Goal: Information Seeking & Learning: Understand process/instructions

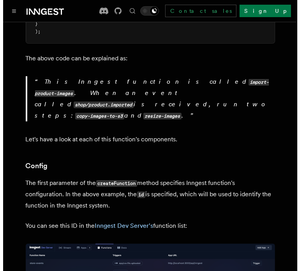
scroll to position [352, 0]
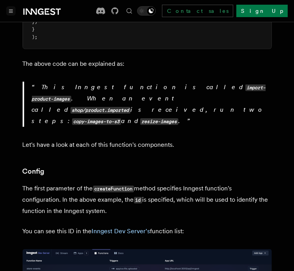
click at [9, 14] on button "Toggle navigation" at bounding box center [10, 10] width 9 height 9
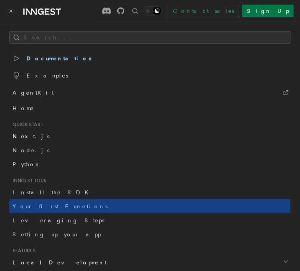
click at [24, 138] on span "Next.js" at bounding box center [30, 136] width 37 height 6
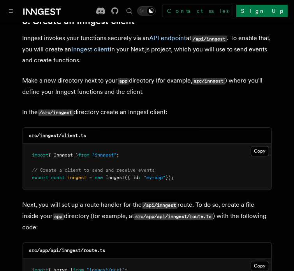
scroll to position [860, 0]
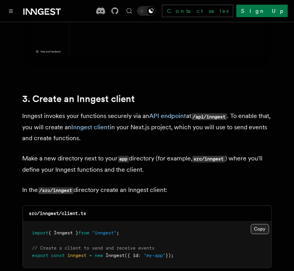
click at [262, 224] on button "Copy Copied" at bounding box center [260, 229] width 18 height 10
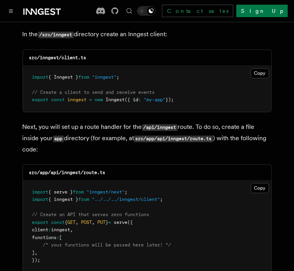
scroll to position [1095, 0]
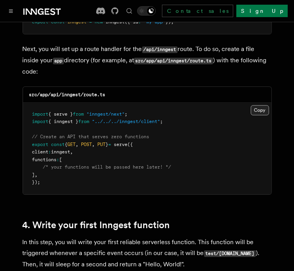
click at [260, 105] on button "Copy Copied" at bounding box center [260, 110] width 18 height 10
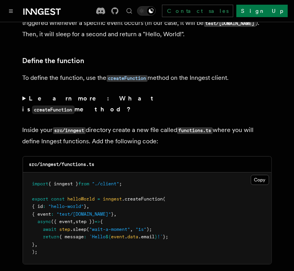
scroll to position [1329, 0]
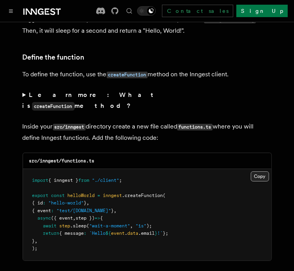
click at [261, 172] on button "Copy Copied" at bounding box center [260, 177] width 18 height 10
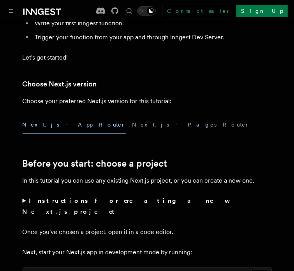
scroll to position [0, 0]
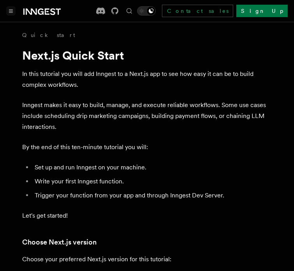
click at [15, 9] on button "Toggle navigation" at bounding box center [10, 10] width 9 height 9
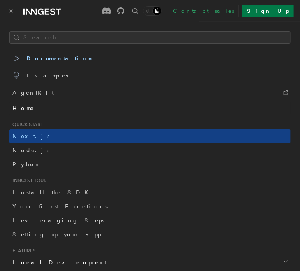
click at [44, 107] on link "Home" at bounding box center [150, 108] width 282 height 14
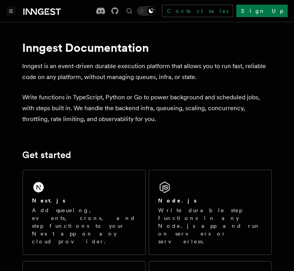
click at [15, 14] on button "Toggle navigation" at bounding box center [10, 10] width 9 height 9
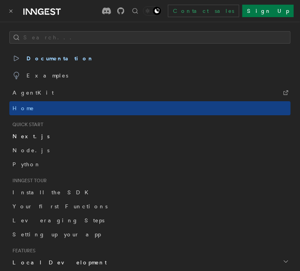
click at [39, 134] on link "Next.js" at bounding box center [150, 136] width 282 height 14
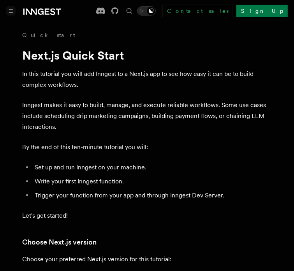
click at [9, 11] on icon "Toggle navigation" at bounding box center [11, 11] width 4 height 4
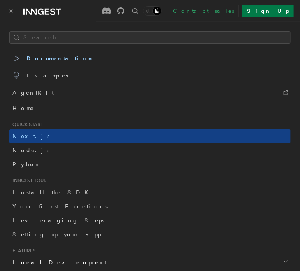
click at [8, 5] on div "Documentation Examples AgentKit Contact sales Sign Up" at bounding box center [150, 11] width 300 height 22
click at [10, 8] on button "Toggle navigation" at bounding box center [10, 10] width 9 height 9
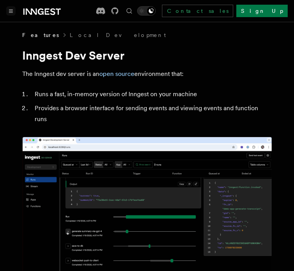
click at [11, 12] on button "Toggle navigation" at bounding box center [10, 10] width 9 height 9
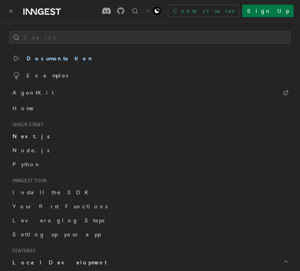
click at [37, 137] on link "Next.js" at bounding box center [150, 136] width 282 height 14
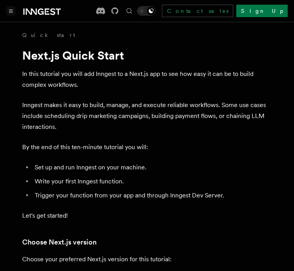
click at [9, 9] on icon "Toggle navigation" at bounding box center [11, 11] width 4 height 4
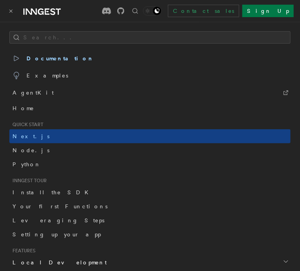
click at [9, 9] on icon "Toggle navigation" at bounding box center [11, 11] width 4 height 4
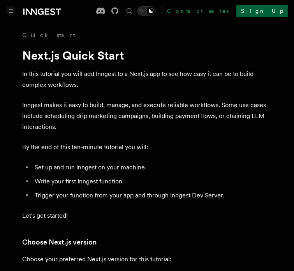
click at [266, 6] on link "Sign Up" at bounding box center [262, 11] width 51 height 12
